Goal: Task Accomplishment & Management: Use online tool/utility

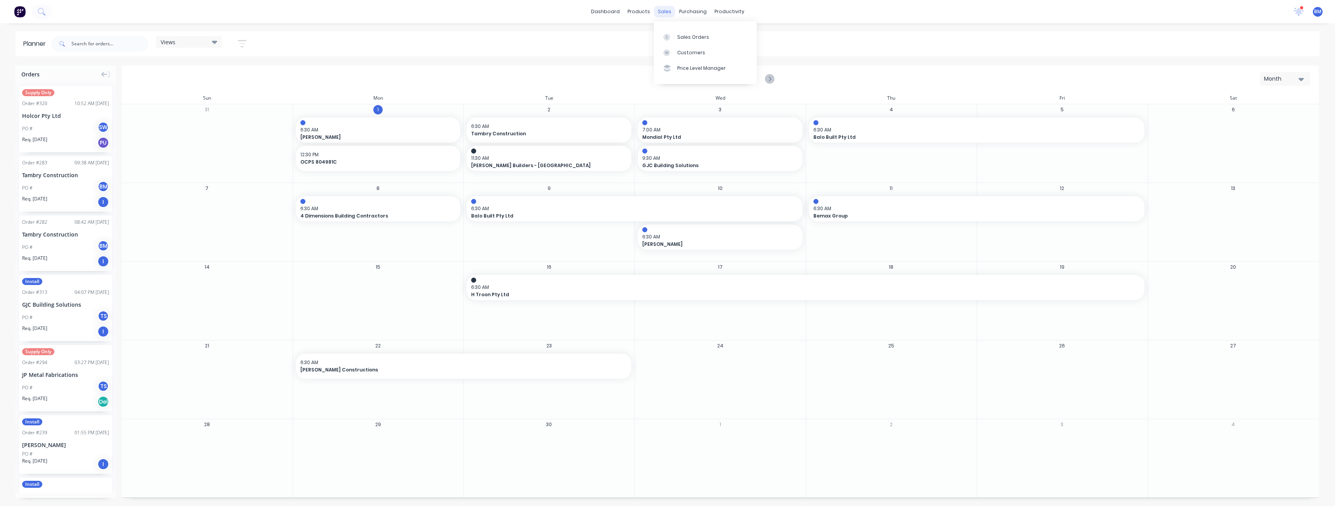
click at [663, 11] on div "sales" at bounding box center [664, 12] width 21 height 12
click at [683, 36] on div "Sales Orders" at bounding box center [693, 37] width 32 height 7
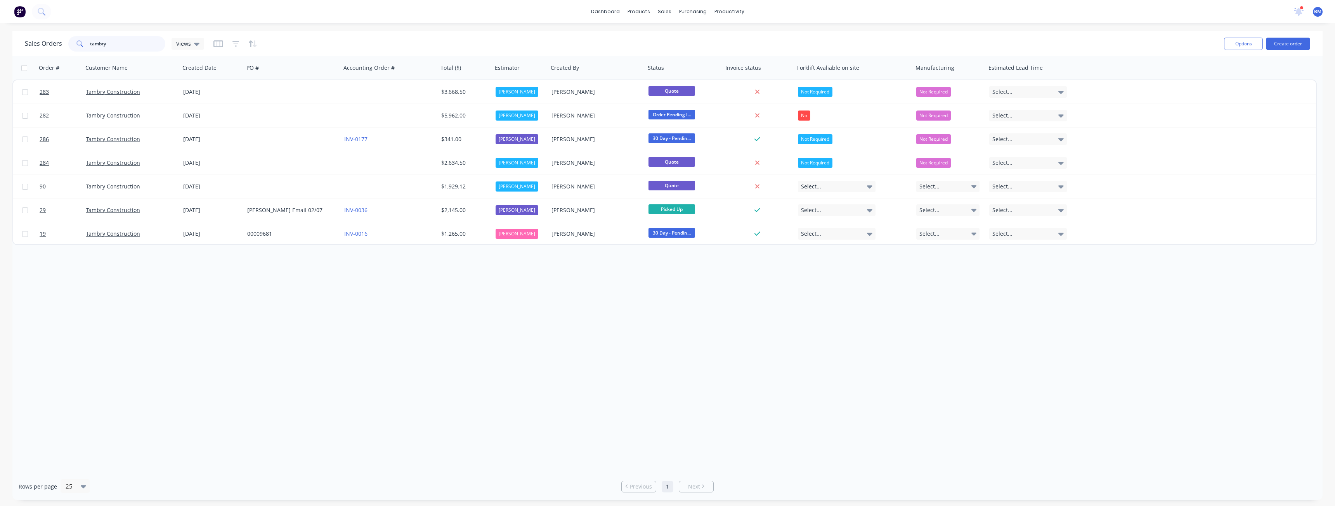
drag, startPoint x: 116, startPoint y: 46, endPoint x: 71, endPoint y: 46, distance: 45.4
click at [71, 46] on div "tambry" at bounding box center [116, 44] width 97 height 16
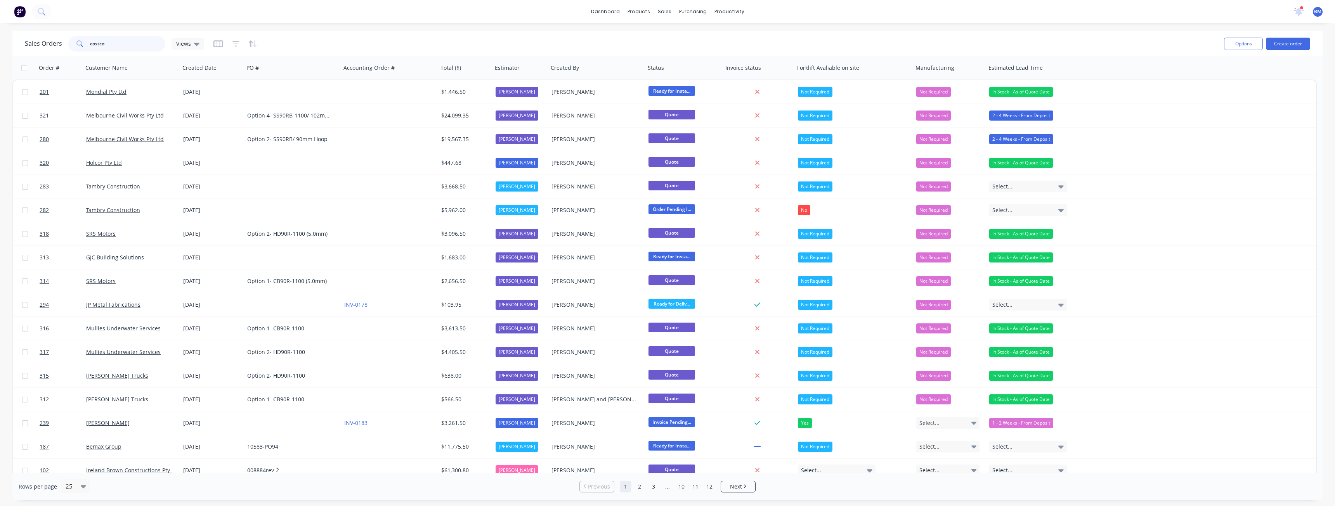
type input "costco"
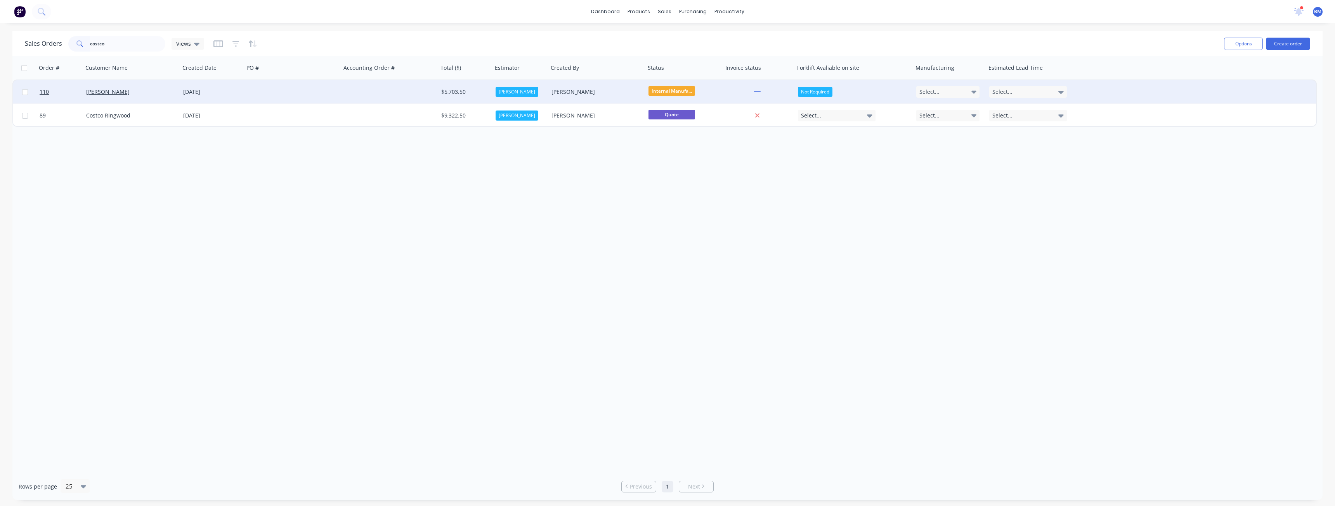
click at [307, 87] on div at bounding box center [292, 91] width 97 height 23
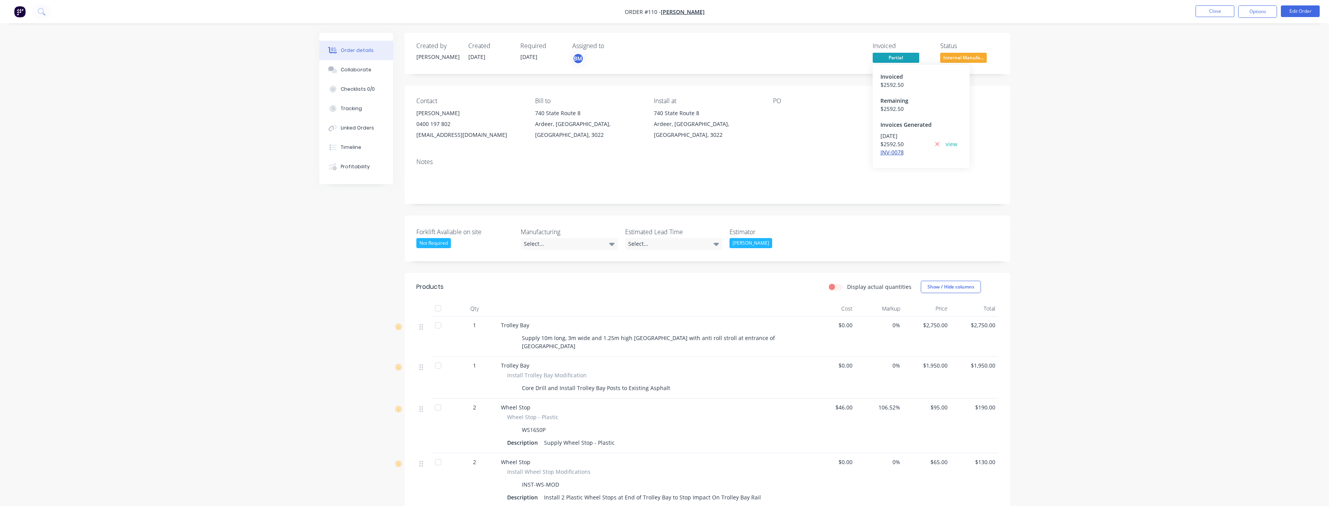
click at [891, 154] on link "INV-0078" at bounding box center [891, 152] width 23 height 7
click at [260, 133] on div "Order details Collaborate Checklists 0/0 Tracking Linked Orders Timeline Profit…" at bounding box center [664, 350] width 1329 height 701
click at [1188, 78] on div "Order details Collaborate Checklists 0/0 Tracking Linked Orders Timeline Profit…" at bounding box center [664, 350] width 1329 height 701
click at [1251, 12] on button "Options" at bounding box center [1257, 11] width 39 height 12
click at [1209, 63] on div "Partial Invoice" at bounding box center [1234, 62] width 71 height 11
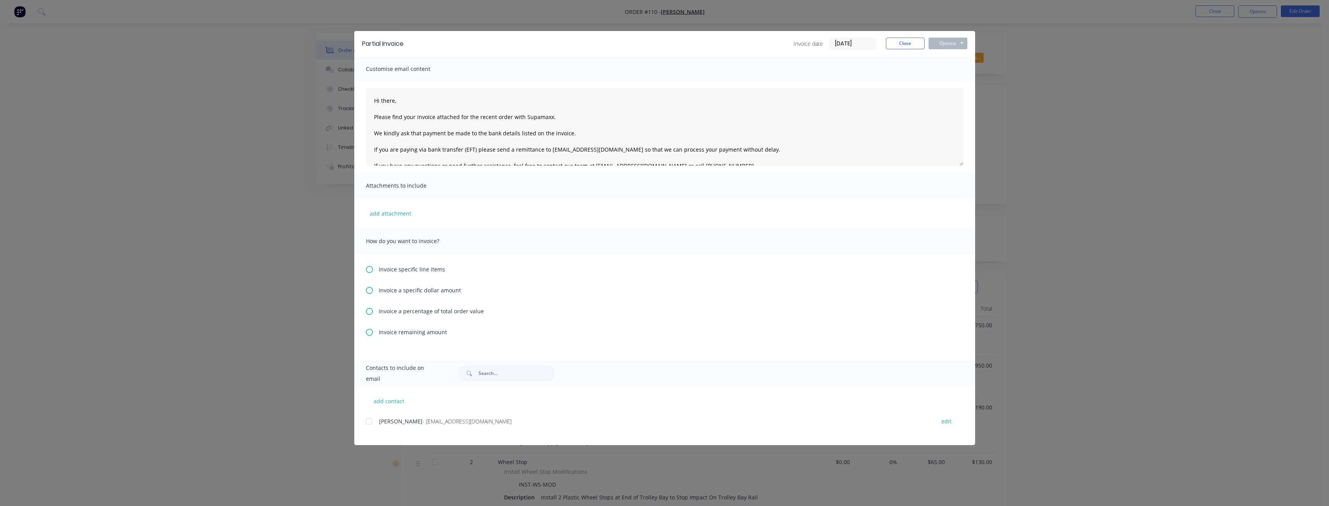
click at [371, 332] on icon at bounding box center [369, 332] width 7 height 7
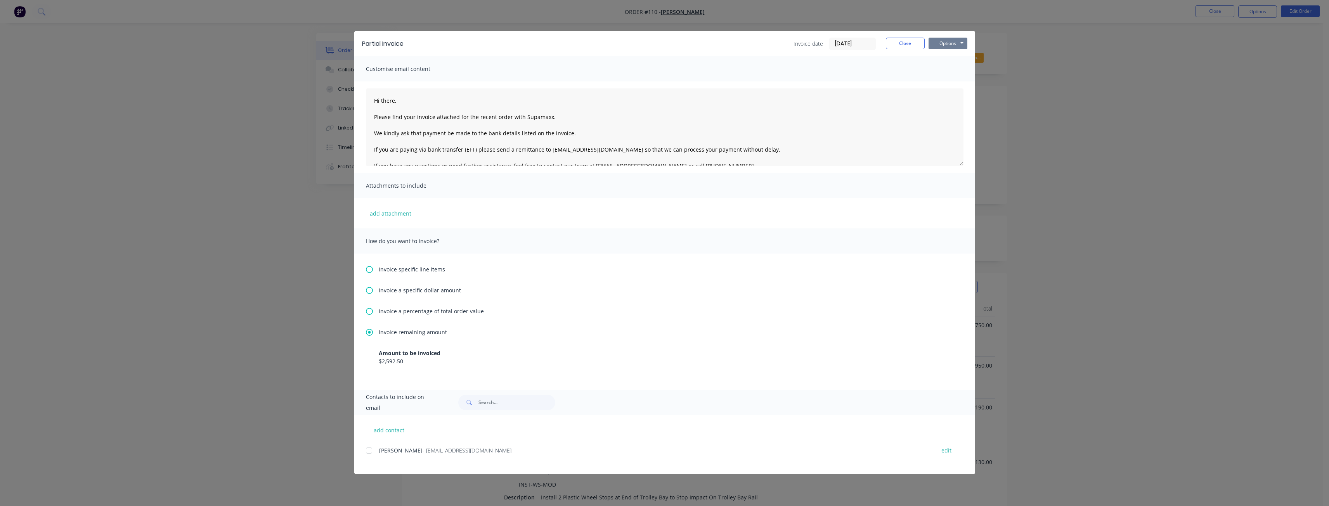
click at [951, 42] on button "Options" at bounding box center [948, 44] width 39 height 12
click at [839, 244] on div "How do you want to invoice?" at bounding box center [664, 241] width 621 height 25
click at [383, 429] on button "add contact" at bounding box center [389, 430] width 47 height 12
select select "AU"
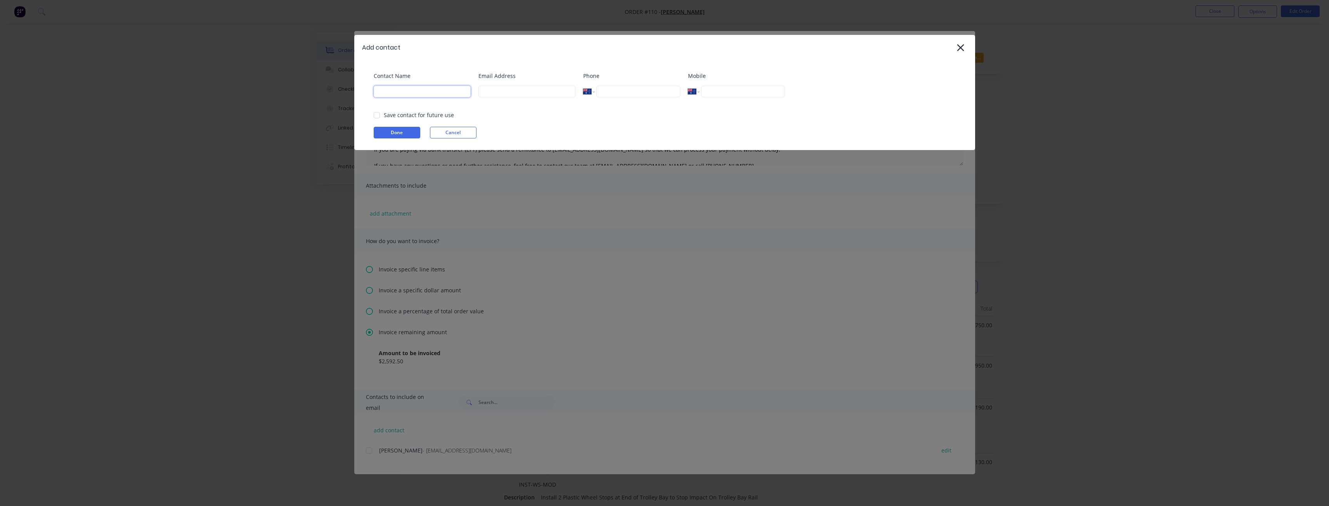
click at [429, 90] on input at bounding box center [422, 92] width 97 height 12
type input "[PERSON_NAME]"
click at [481, 93] on input at bounding box center [526, 92] width 97 height 12
type input "[PERSON_NAME][EMAIL_ADDRESS][DOMAIN_NAME]"
type input "0474 196 301"
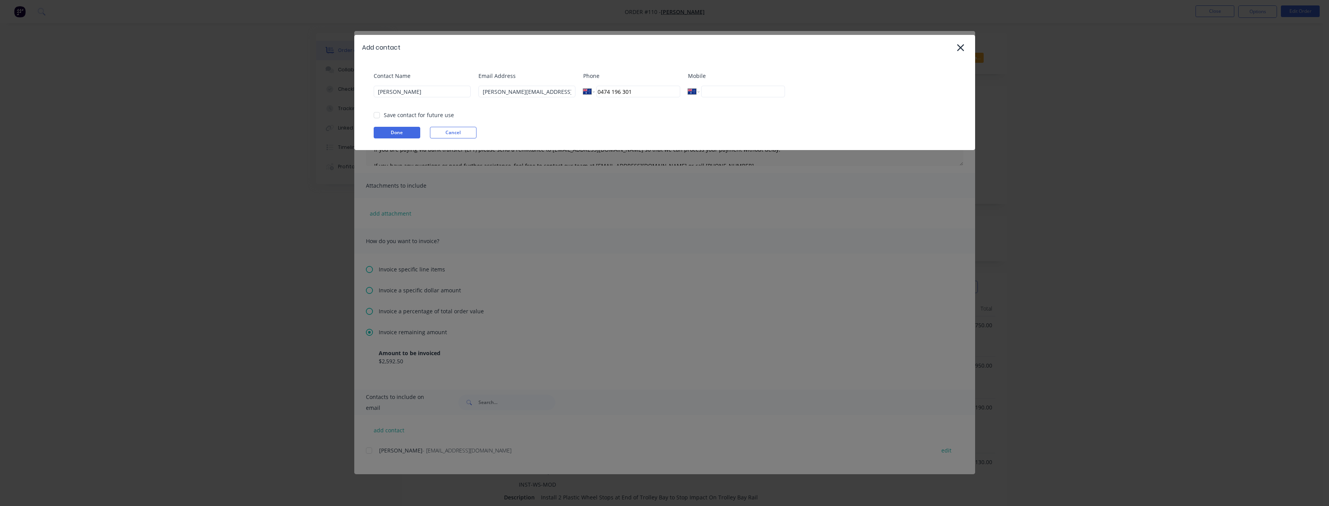
drag, startPoint x: 641, startPoint y: 92, endPoint x: 582, endPoint y: 98, distance: 59.3
click at [582, 98] on div "Contact Name [PERSON_NAME] Email Address [PERSON_NAME][EMAIL_ADDRESS][DOMAIN_NA…" at bounding box center [669, 87] width 590 height 31
click at [558, 103] on div "Email Address [PERSON_NAME][EMAIL_ADDRESS][DOMAIN_NAME]" at bounding box center [526, 87] width 97 height 31
click at [393, 130] on button "Done" at bounding box center [397, 133] width 47 height 12
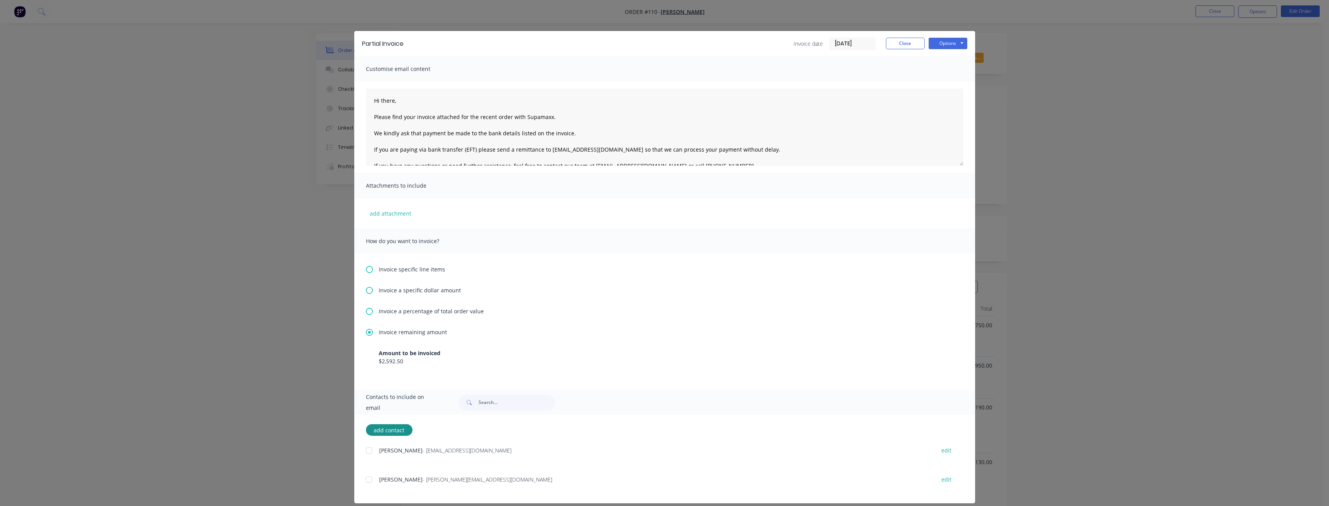
click at [367, 482] on div at bounding box center [369, 480] width 16 height 16
click at [482, 358] on div "$2,592.50" at bounding box center [665, 361] width 572 height 8
click at [942, 42] on button "Options" at bounding box center [948, 44] width 39 height 12
click at [942, 81] on button "Email" at bounding box center [954, 82] width 50 height 13
click at [896, 40] on button "Close" at bounding box center [905, 44] width 39 height 12
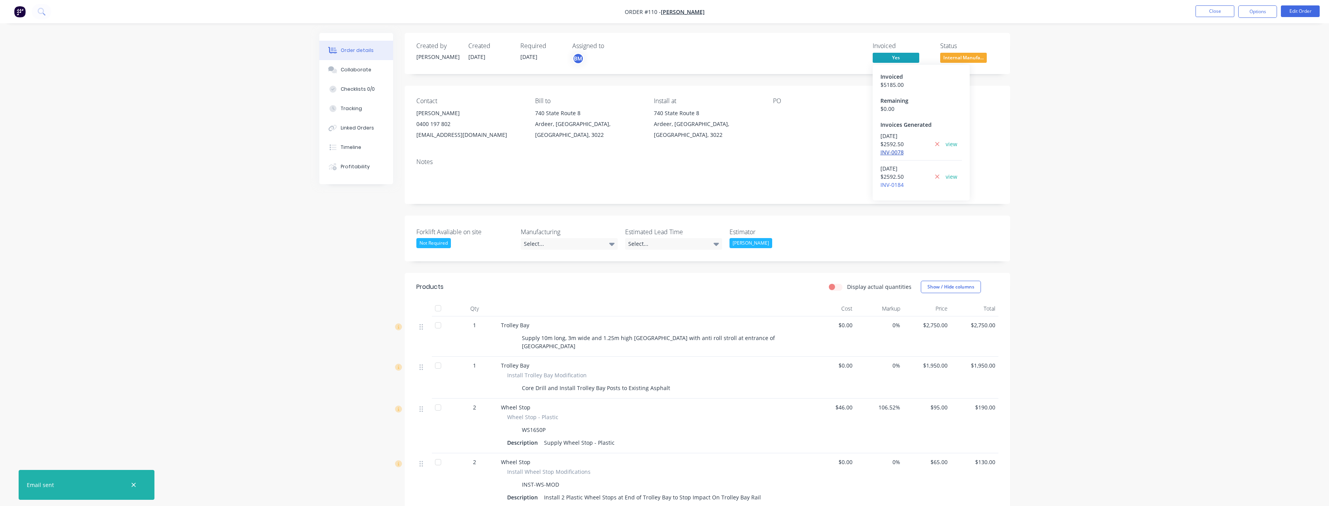
click at [894, 152] on link "INV-0078" at bounding box center [891, 152] width 23 height 7
click at [131, 483] on icon "button" at bounding box center [133, 485] width 5 height 7
drag, startPoint x: 177, startPoint y: 156, endPoint x: 182, endPoint y: 150, distance: 7.2
click at [178, 156] on div "Order details Collaborate Checklists 0/0 Tracking Linked Orders Timeline Profit…" at bounding box center [664, 350] width 1329 height 701
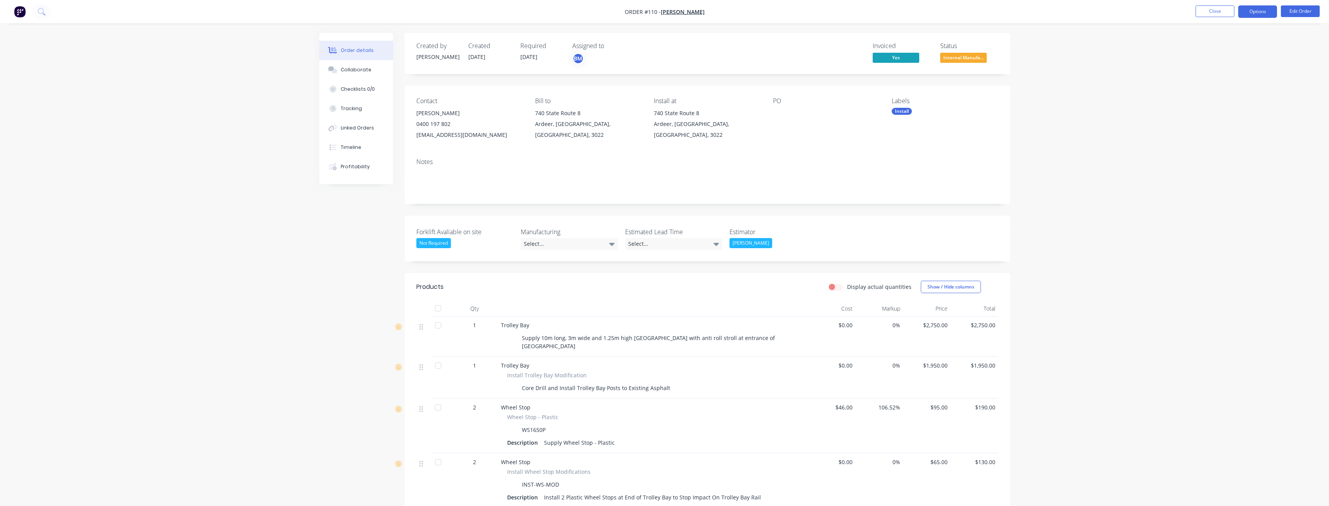
click at [1259, 11] on button "Options" at bounding box center [1257, 11] width 39 height 12
click at [1214, 42] on div "Invoice" at bounding box center [1234, 47] width 71 height 11
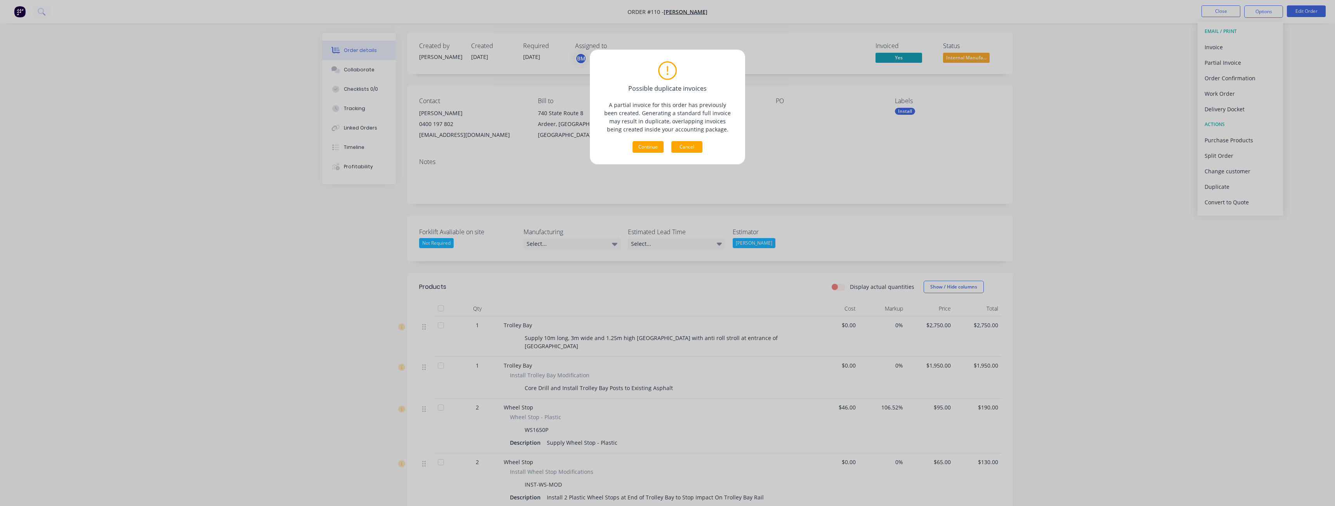
click at [690, 144] on button "Cancel" at bounding box center [686, 147] width 31 height 12
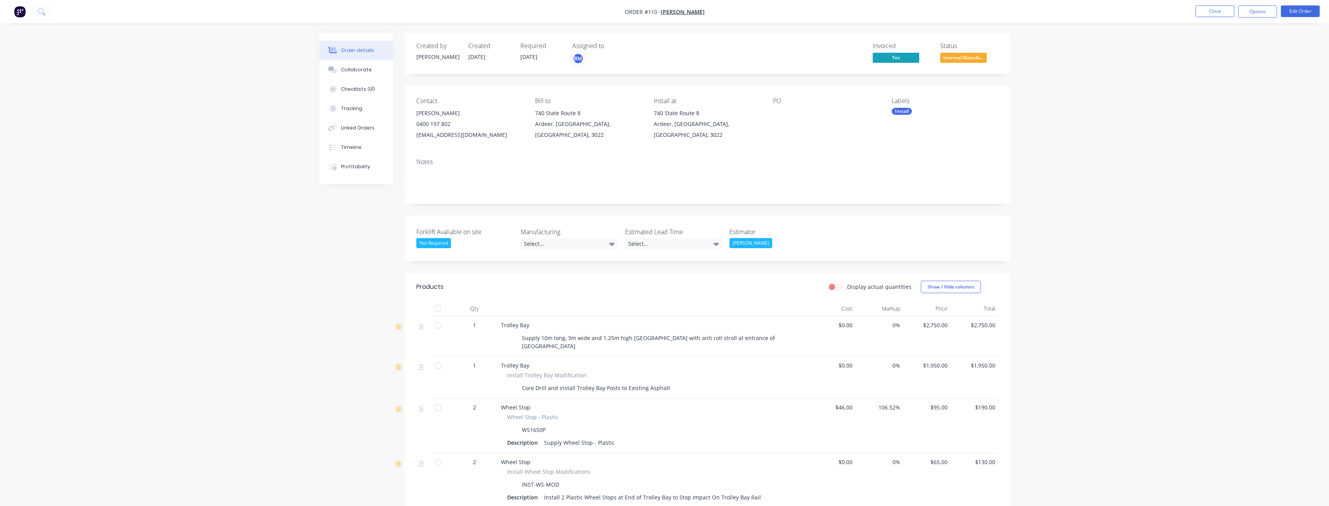
click at [707, 165] on div "Notes" at bounding box center [707, 161] width 582 height 7
click at [18, 10] on img "button" at bounding box center [20, 12] width 12 height 12
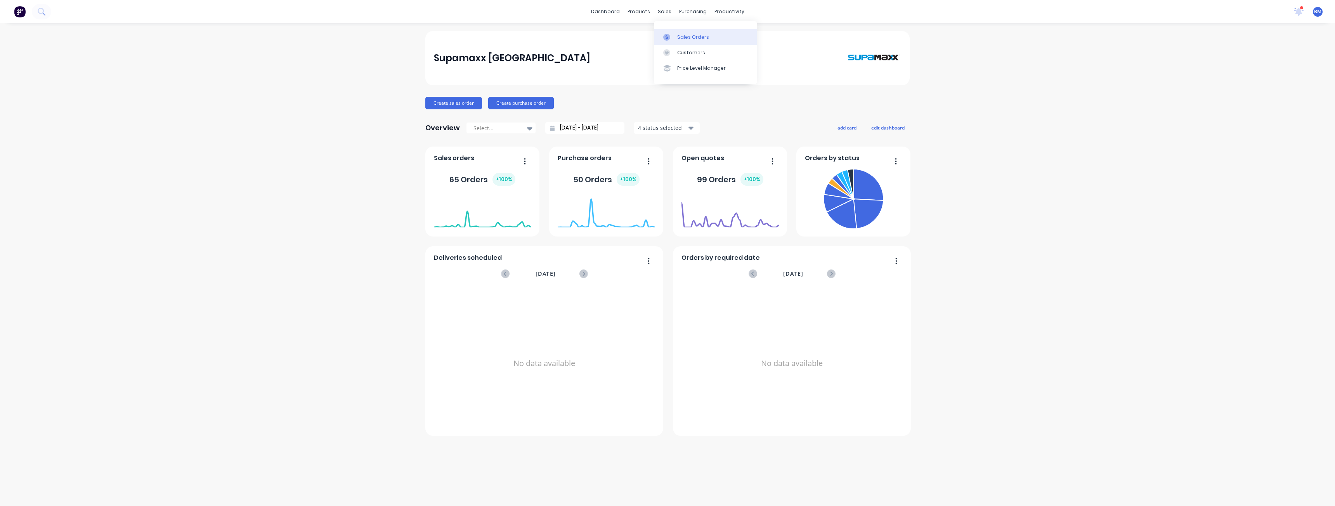
click at [682, 35] on div "Sales Orders" at bounding box center [693, 37] width 32 height 7
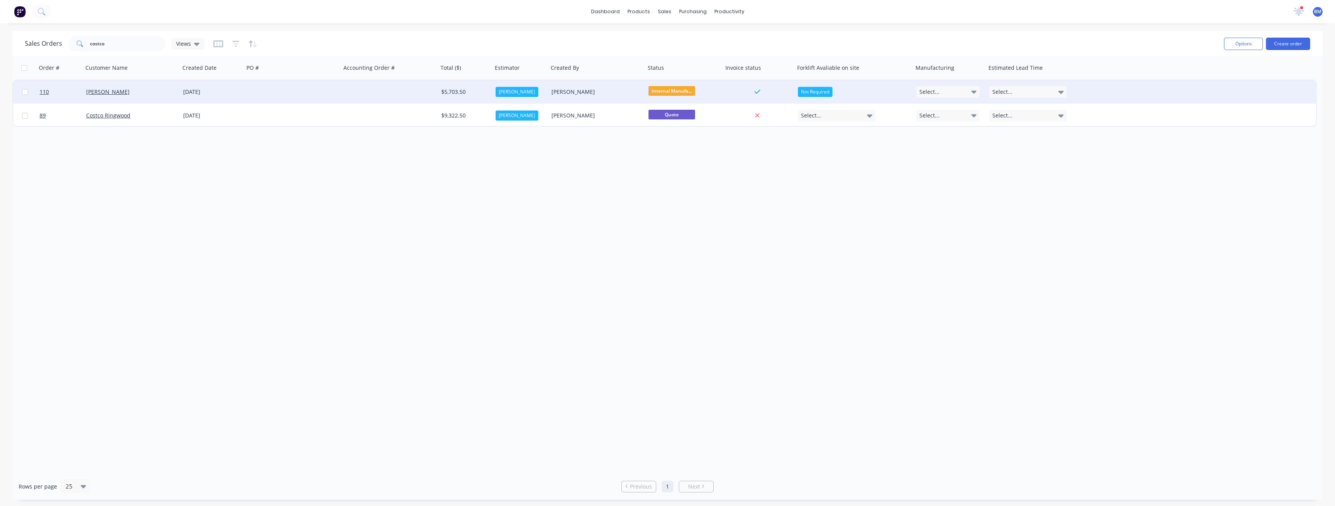
click at [669, 89] on span "Internal Manufa..." at bounding box center [671, 91] width 47 height 10
click at [687, 170] on span "C.O.D - Pending Final Payment" at bounding box center [690, 169] width 79 height 7
click at [618, 166] on div "Order # Customer Name Created Date PO # Accounting Order # Total ($) Estimator …" at bounding box center [667, 264] width 1310 height 417
click at [694, 38] on div "Sales Orders" at bounding box center [693, 37] width 32 height 7
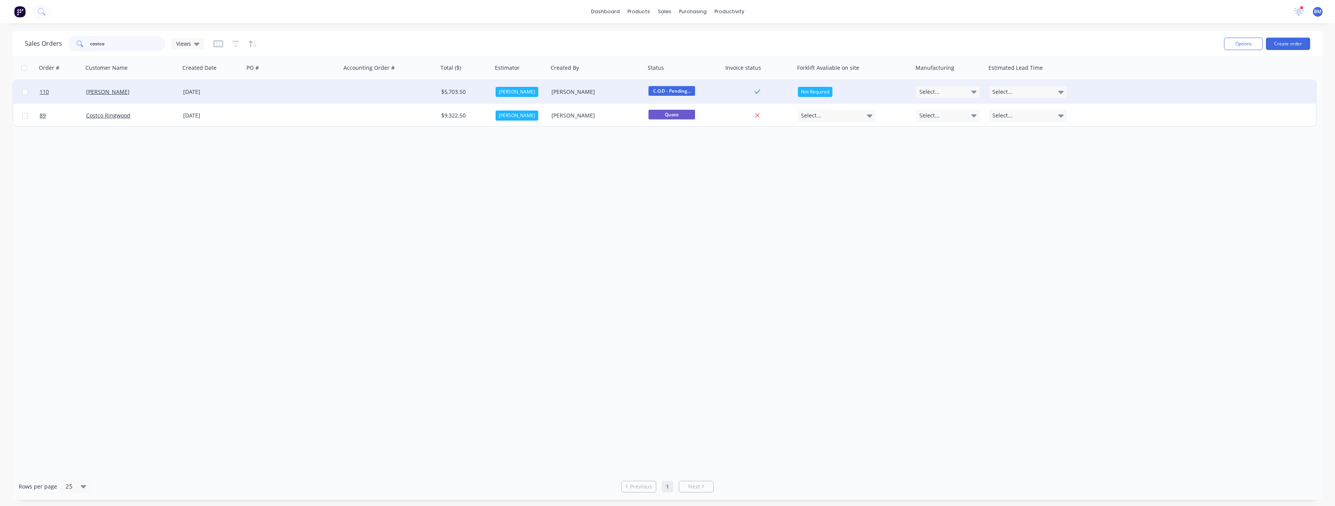
drag, startPoint x: 120, startPoint y: 45, endPoint x: 9, endPoint y: 49, distance: 111.0
click at [9, 49] on div "Sales Orders costco Views Options Create order Order # Customer Name Created Da…" at bounding box center [667, 265] width 1335 height 469
